Goal: Task Accomplishment & Management: Complete application form

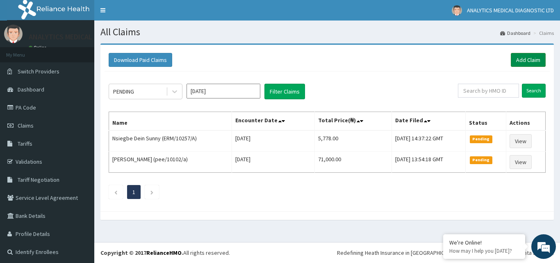
click at [519, 60] on link "Add Claim" at bounding box center [528, 60] width 35 height 14
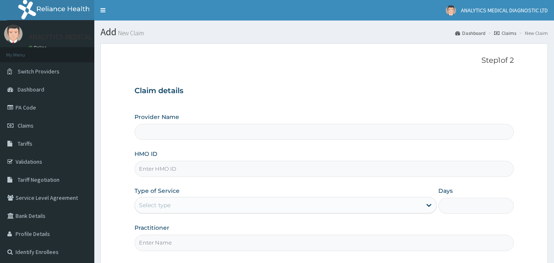
click at [210, 165] on input "HMO ID" at bounding box center [325, 169] width 380 height 16
paste input "WBS/10174/C"
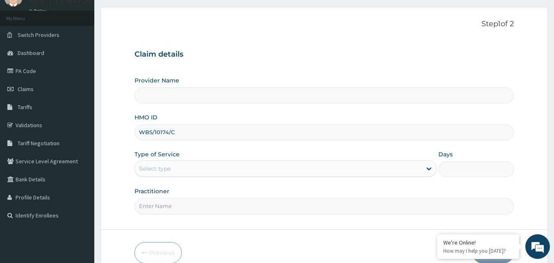
scroll to position [77, 0]
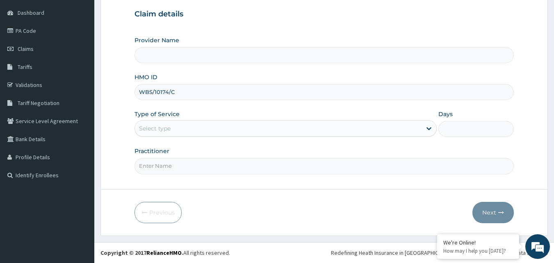
type input "WBS/10174/C"
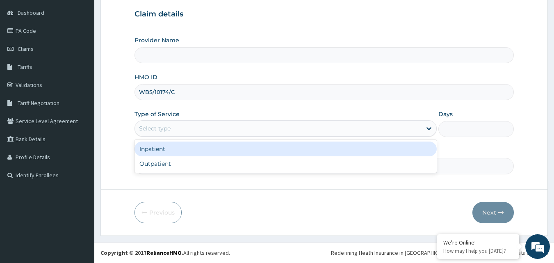
click at [381, 131] on div "Select type" at bounding box center [278, 128] width 287 height 13
type input "Analytics Medical Diagnostic Limited"
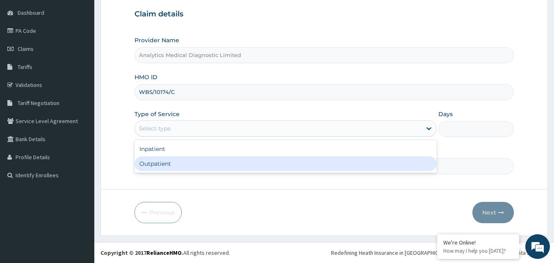
click at [345, 160] on div "Outpatient" at bounding box center [286, 163] width 302 height 15
type input "1"
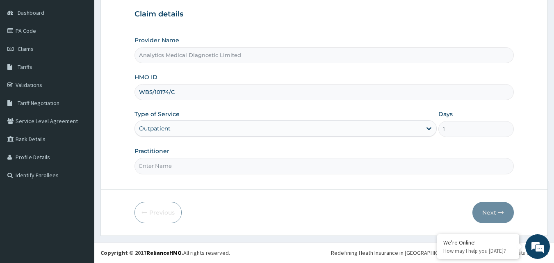
click at [291, 168] on input "Practitioner" at bounding box center [325, 166] width 380 height 16
type input "NIL"
click at [481, 215] on button "Next" at bounding box center [493, 212] width 41 height 21
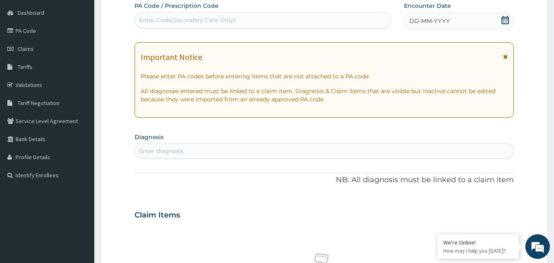
scroll to position [0, 0]
click at [208, 20] on div "Enter Code(Secondary Care Only)" at bounding box center [187, 20] width 96 height 8
paste input "PA/A2FFDF"
type input "PA/A2FFDF"
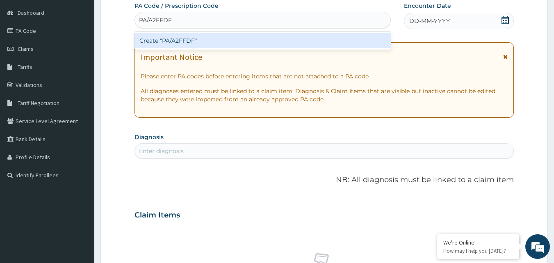
click at [201, 39] on div "Create "PA/A2FFDF"" at bounding box center [263, 40] width 257 height 15
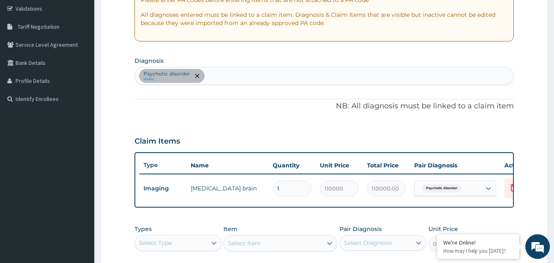
scroll to position [296, 0]
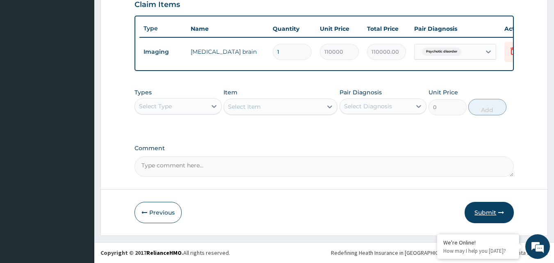
click at [483, 206] on button "Submit" at bounding box center [489, 212] width 49 height 21
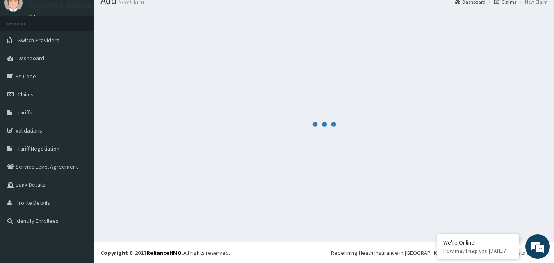
scroll to position [31, 0]
